Goal: Communication & Community: Answer question/provide support

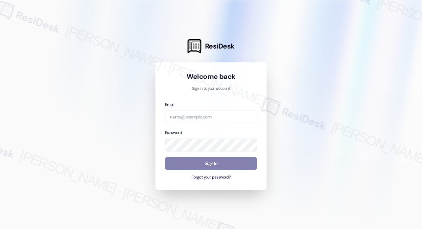
type input "[EMAIL_ADDRESS][PERSON_NAME][DOMAIN_NAME]"
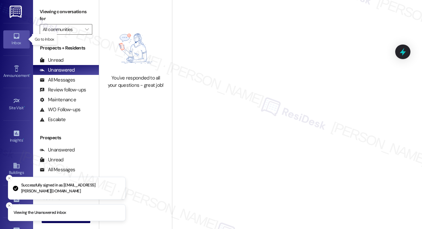
click at [13, 42] on div "Inbox" at bounding box center [16, 43] width 33 height 7
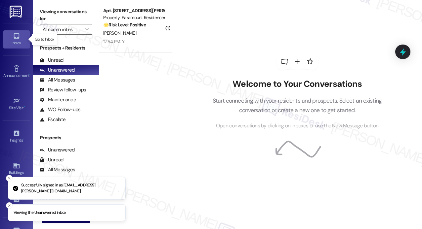
click at [13, 41] on div "Inbox" at bounding box center [16, 43] width 33 height 7
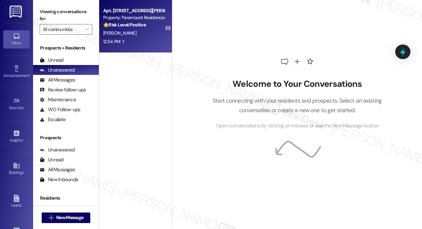
click at [145, 39] on div "12:54 PM: Y 12:54 PM: Y" at bounding box center [133, 42] width 62 height 8
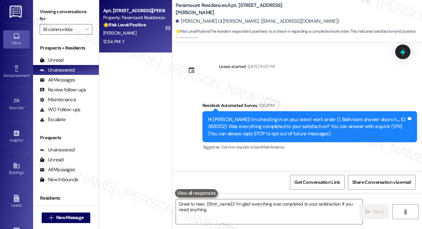
scroll to position [41, 0]
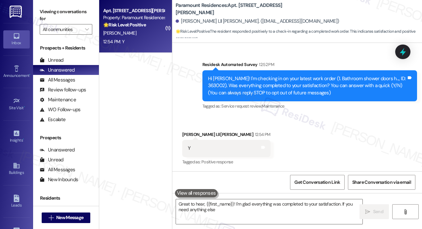
click at [149, 45] on div "12:54 PM: Y 12:54 PM: Y" at bounding box center [133, 42] width 62 height 8
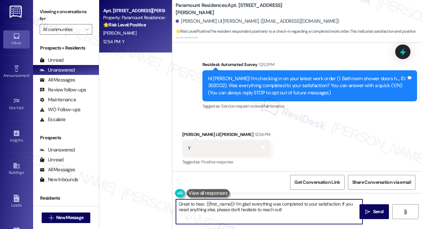
click at [294, 212] on textarea "Great to hear, {{first_name}}! I'm glad everything was completed to your satisf…" at bounding box center [269, 212] width 186 height 25
click at [366, 212] on icon "" at bounding box center [367, 211] width 5 height 5
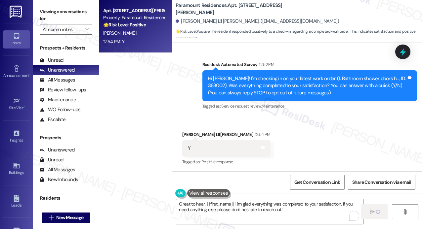
type textarea "Fetching suggested responses. Please feel free to read through the conversation…"
